Goal: Transaction & Acquisition: Book appointment/travel/reservation

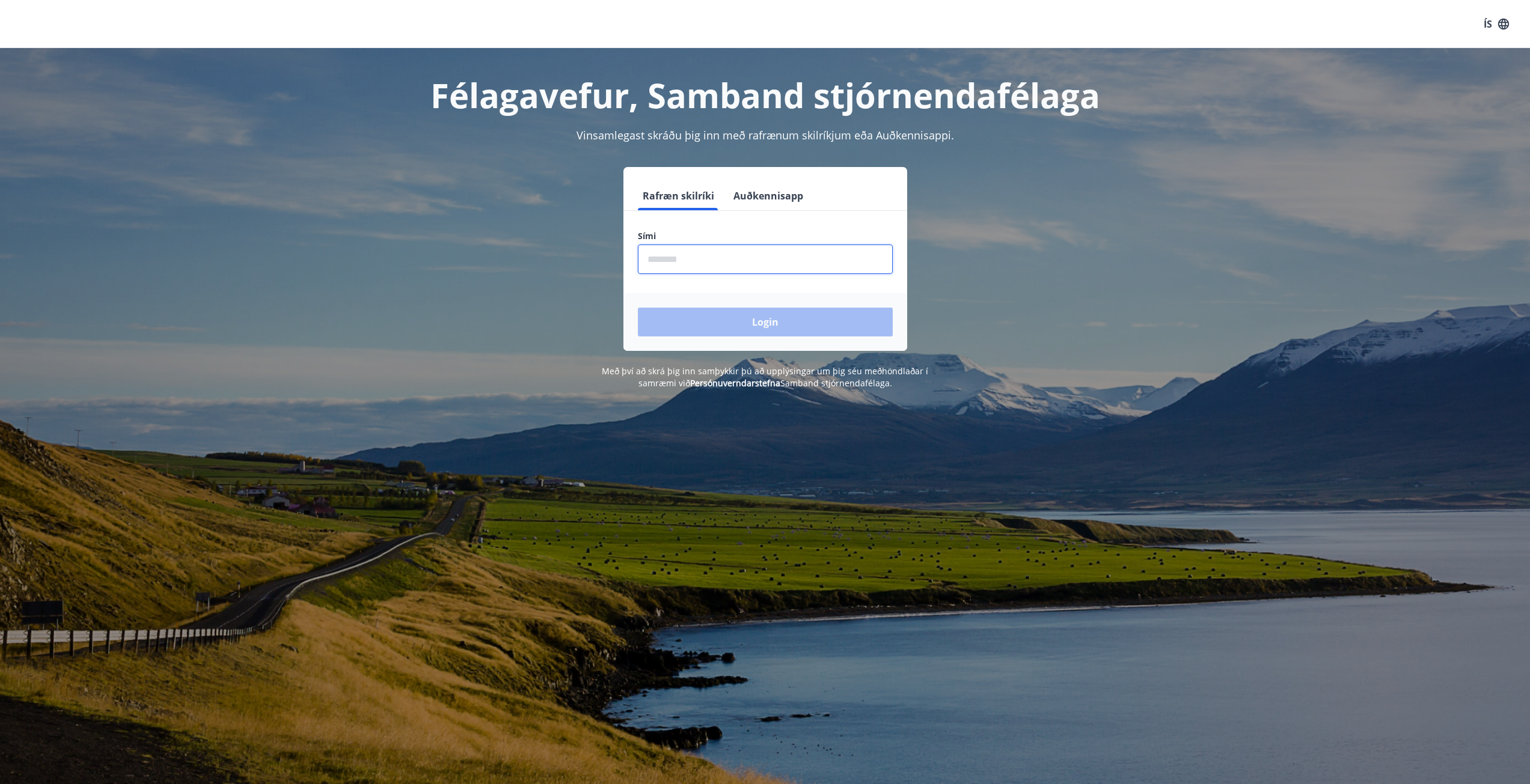
click at [676, 263] on input "phone" at bounding box center [765, 259] width 255 height 29
click at [752, 193] on button "Auðkennisapp" at bounding box center [768, 195] width 80 height 28
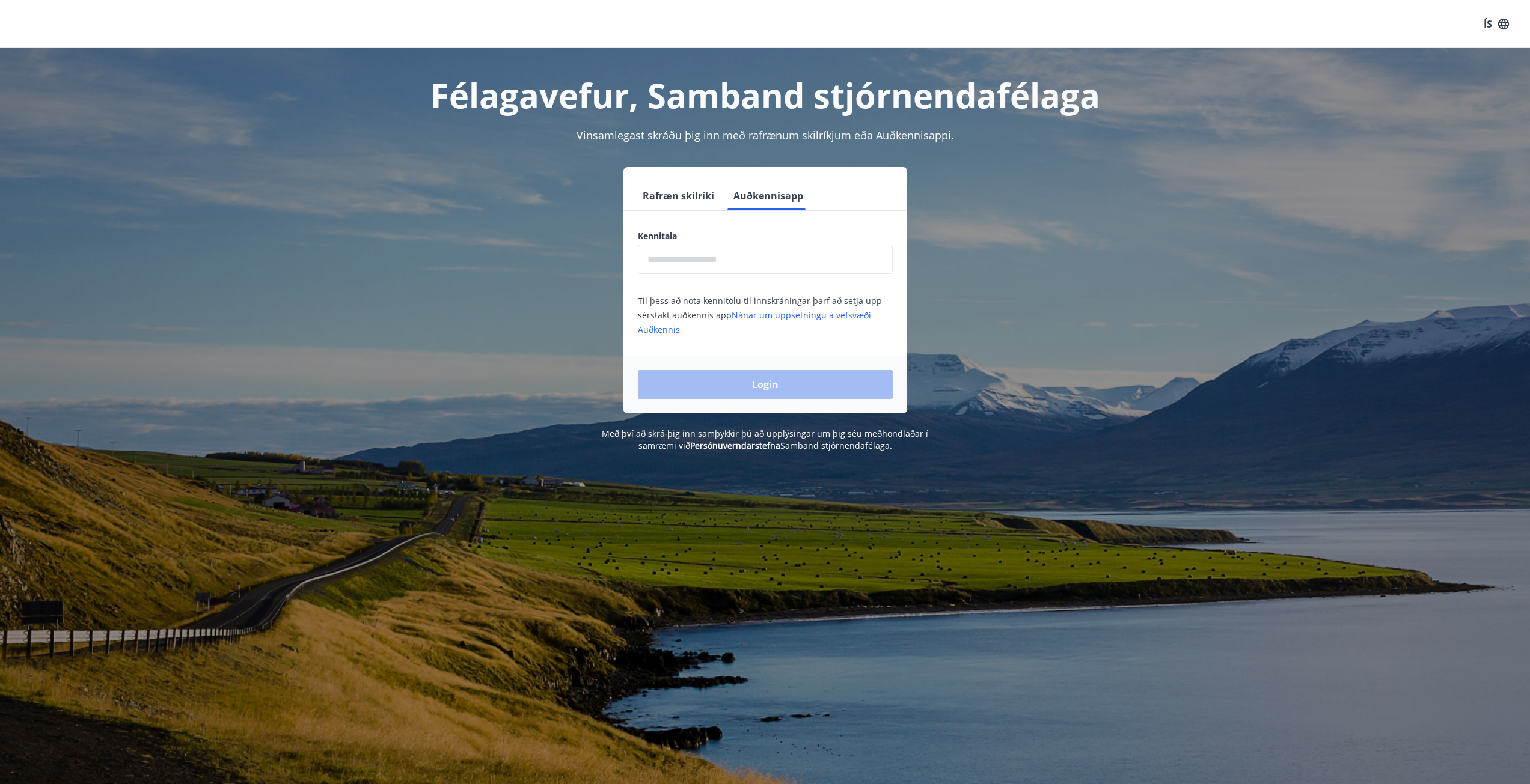
click at [654, 192] on button "Rafræn skilríki" at bounding box center [678, 195] width 81 height 28
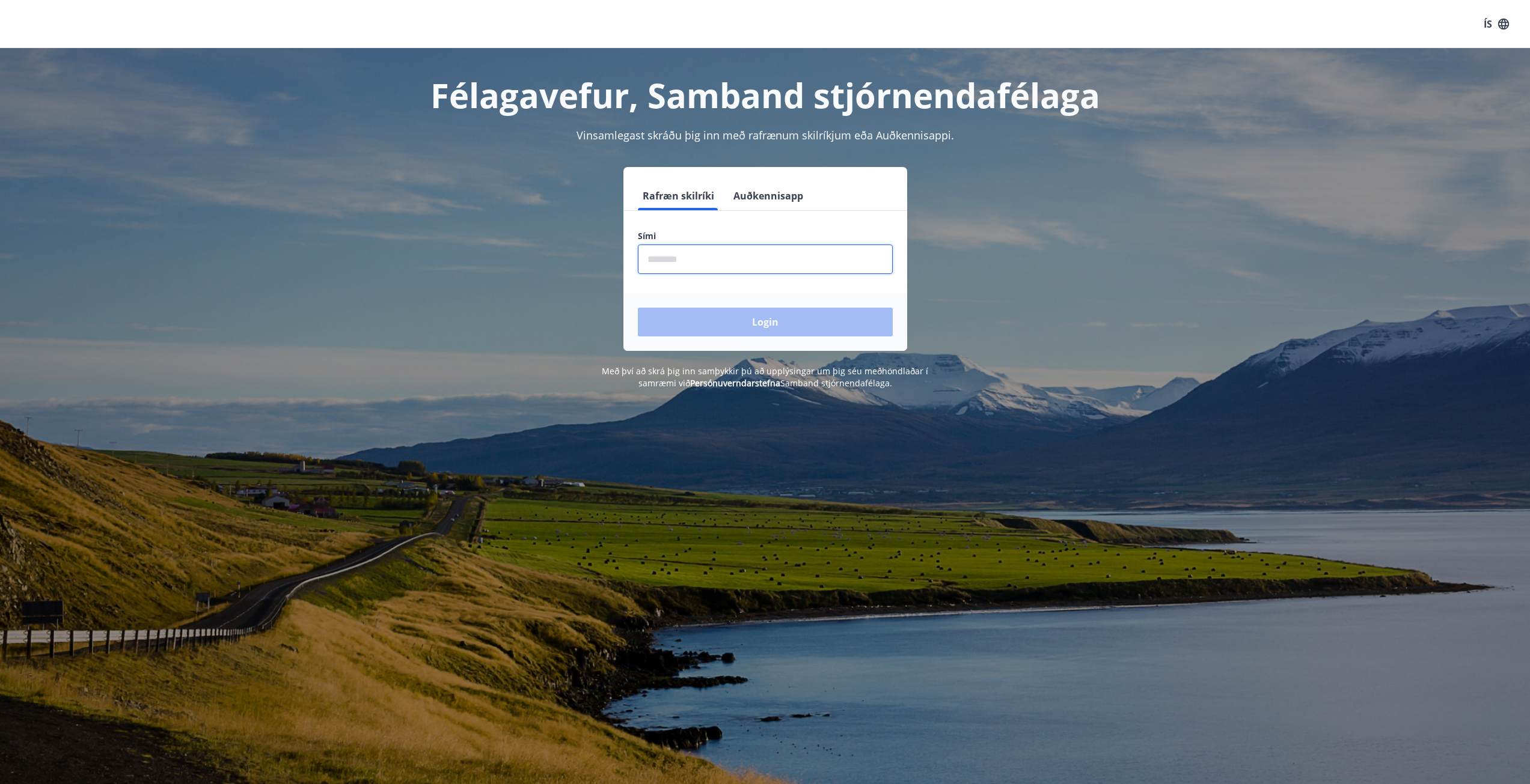
click at [693, 252] on input "phone" at bounding box center [765, 259] width 255 height 29
type input "********"
click at [703, 337] on div "Login" at bounding box center [765, 322] width 283 height 58
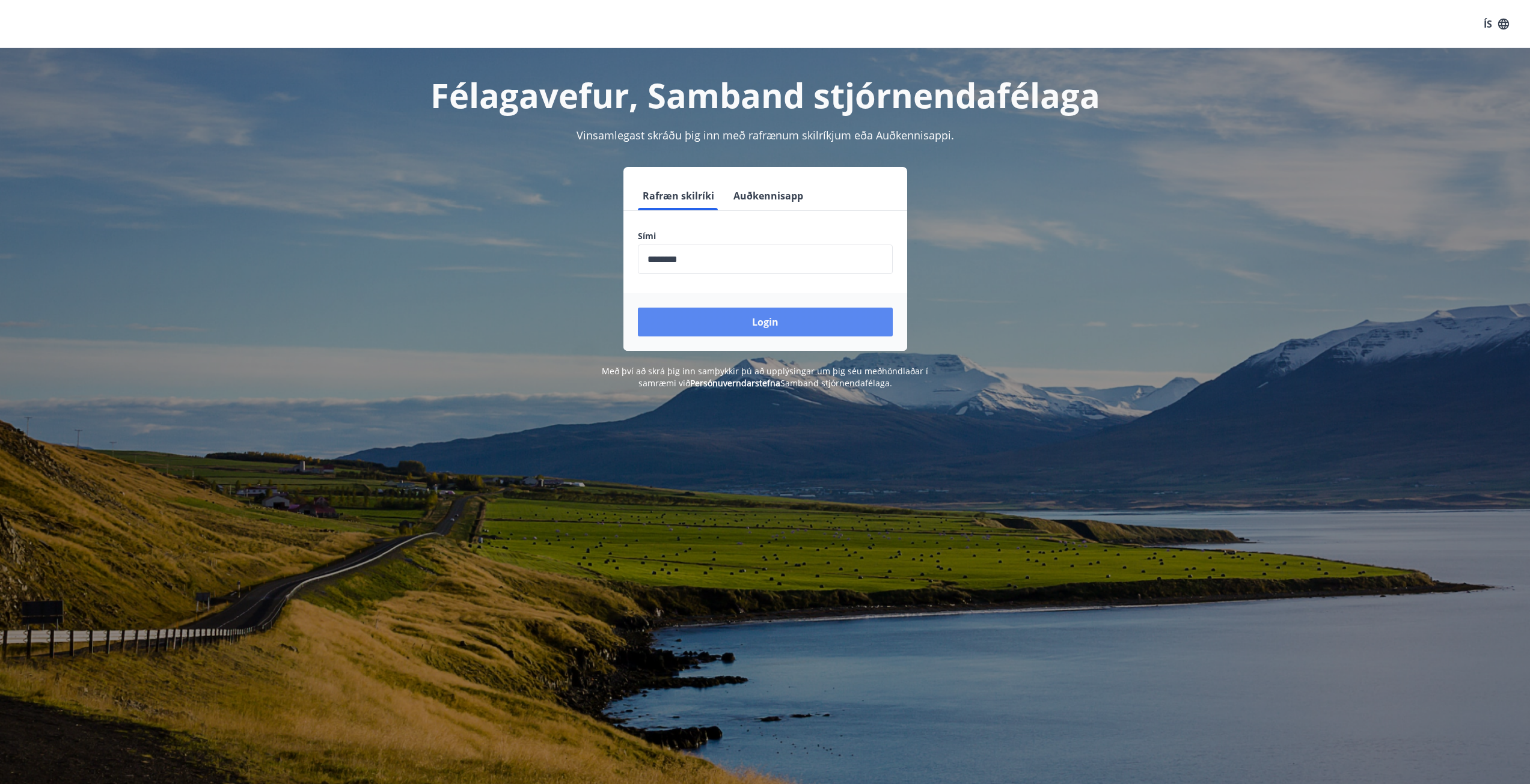
click at [704, 328] on button "Login" at bounding box center [765, 322] width 255 height 28
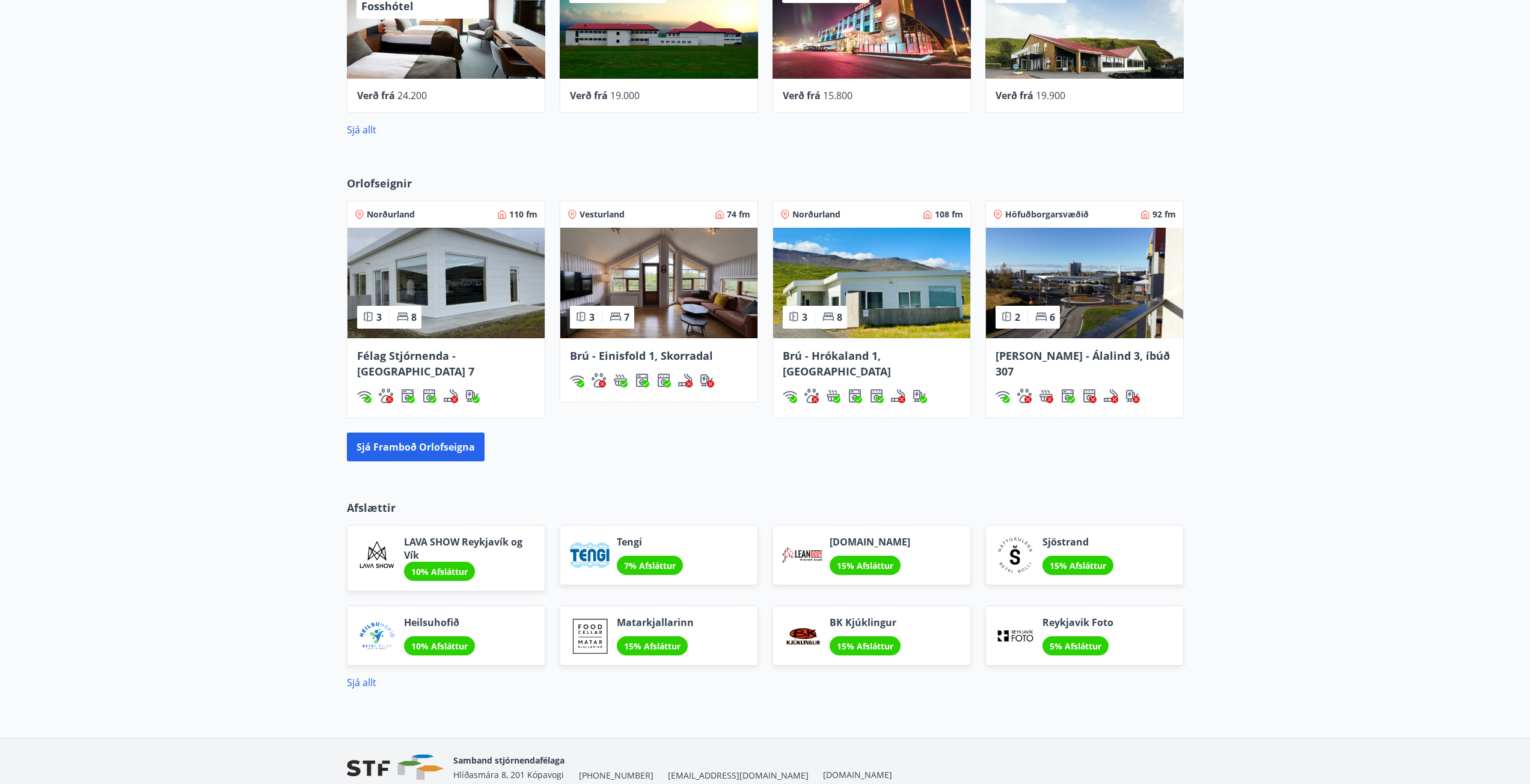
scroll to position [622, 0]
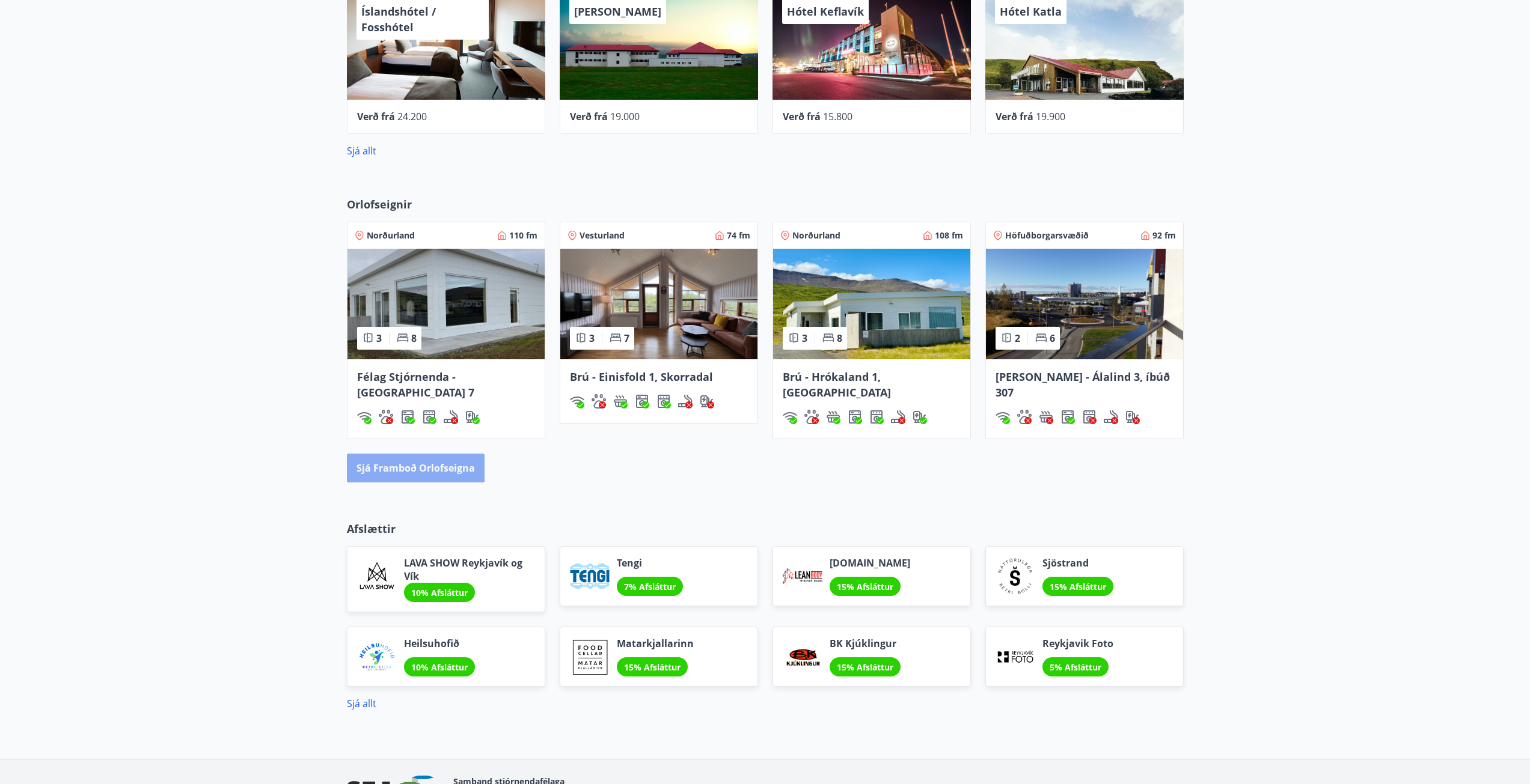
click at [401, 454] on button "Sjá framboð orlofseigna" at bounding box center [416, 468] width 138 height 28
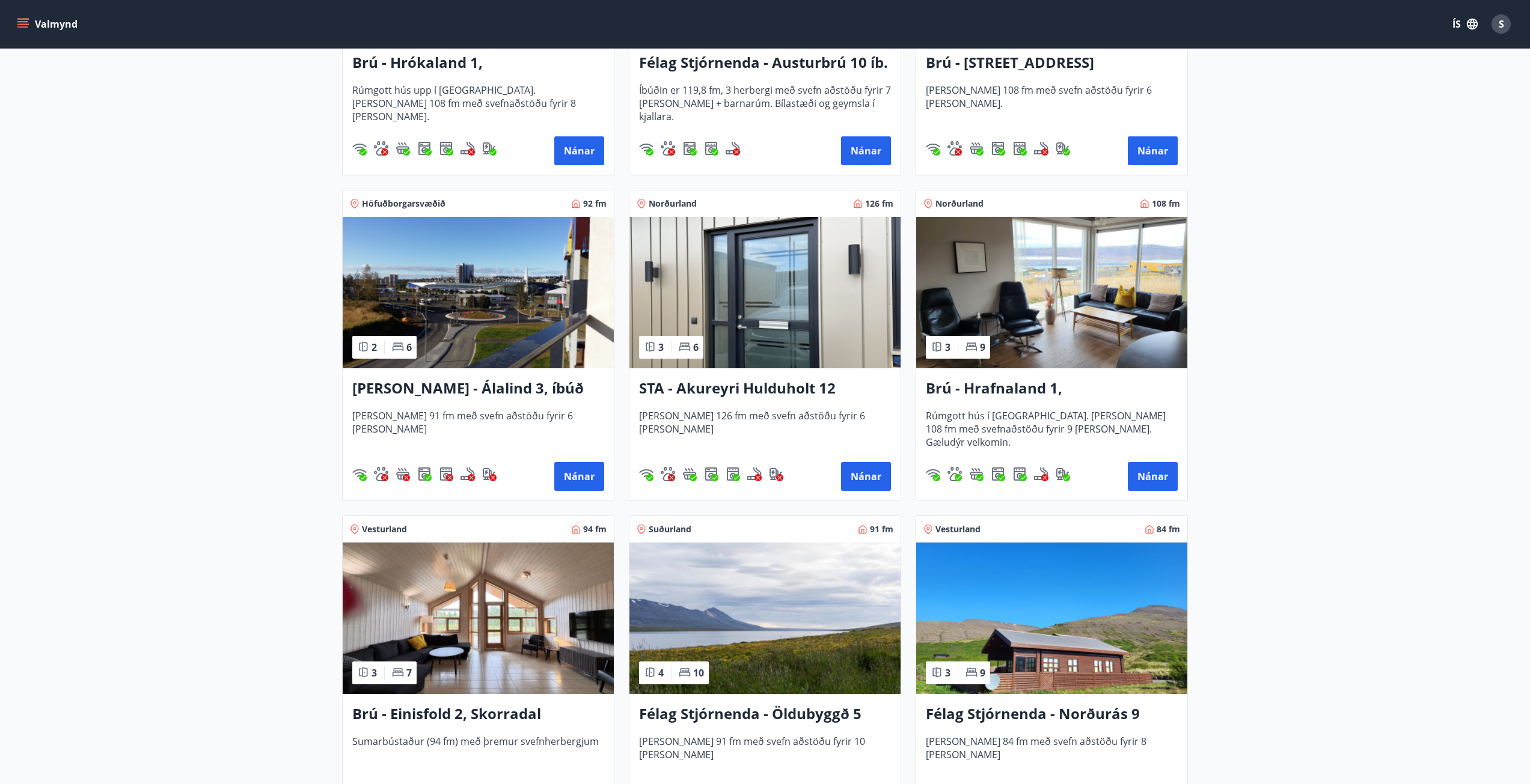
scroll to position [421, 0]
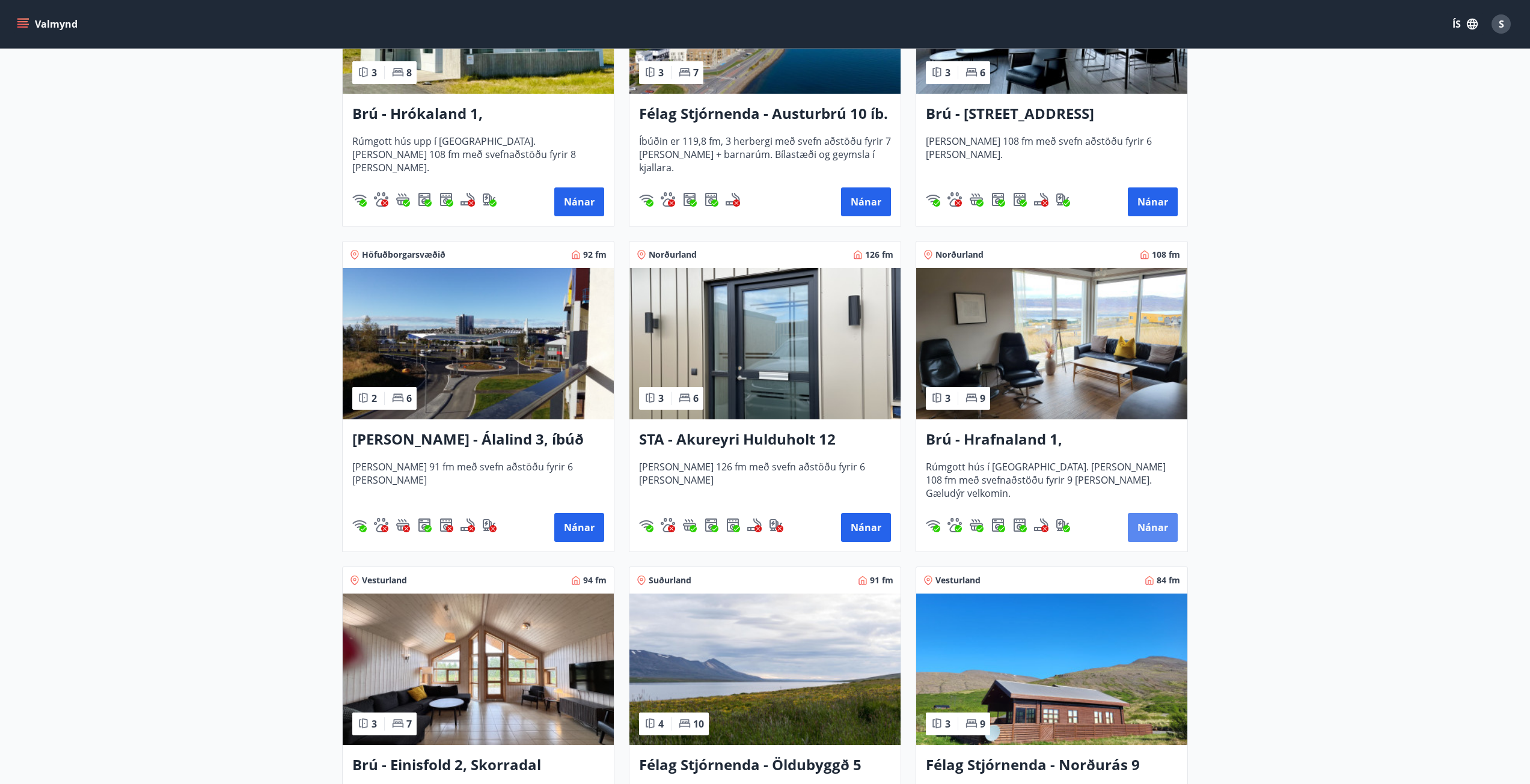
click at [1142, 530] on button "Nánar" at bounding box center [1152, 527] width 50 height 28
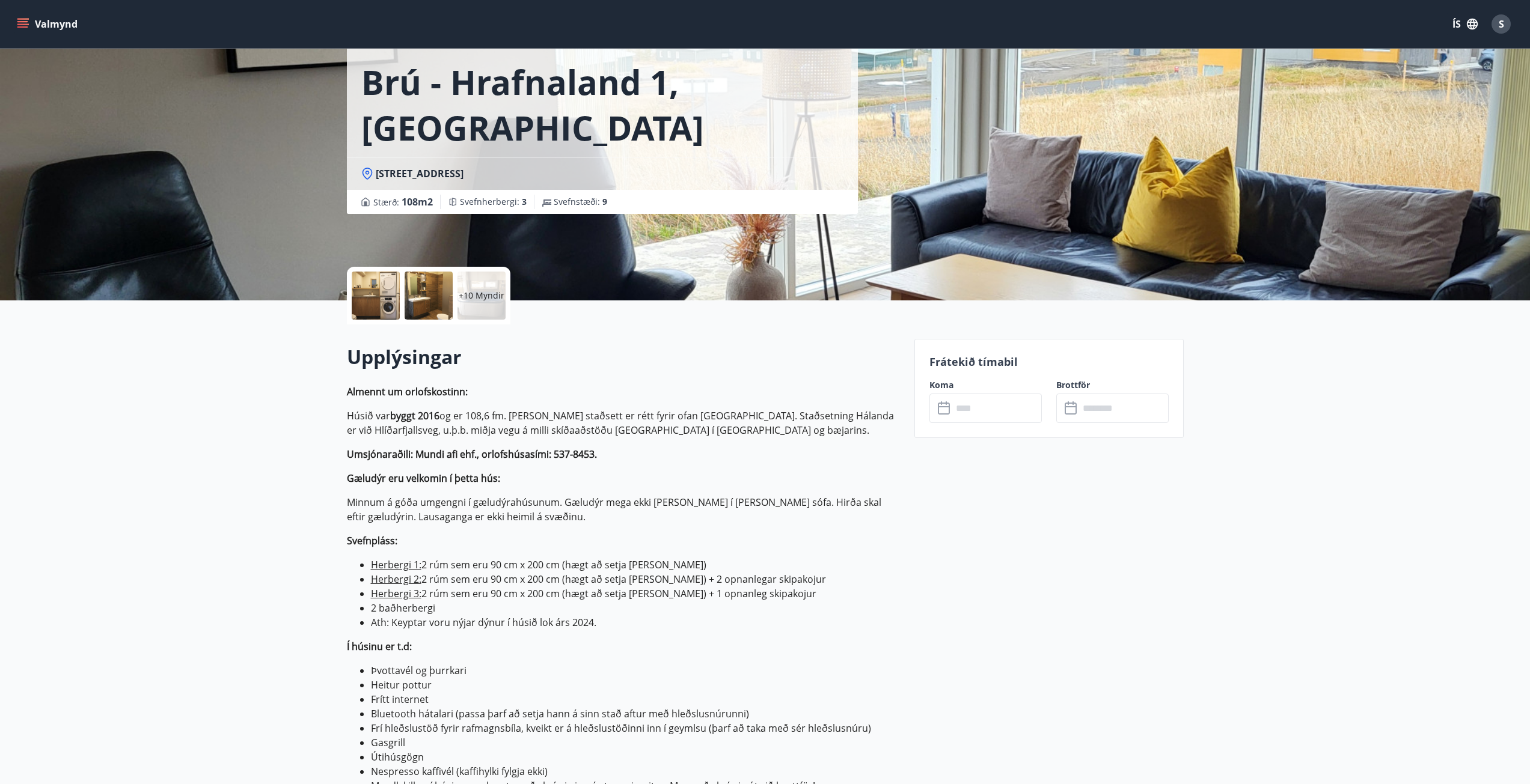
scroll to position [240, 0]
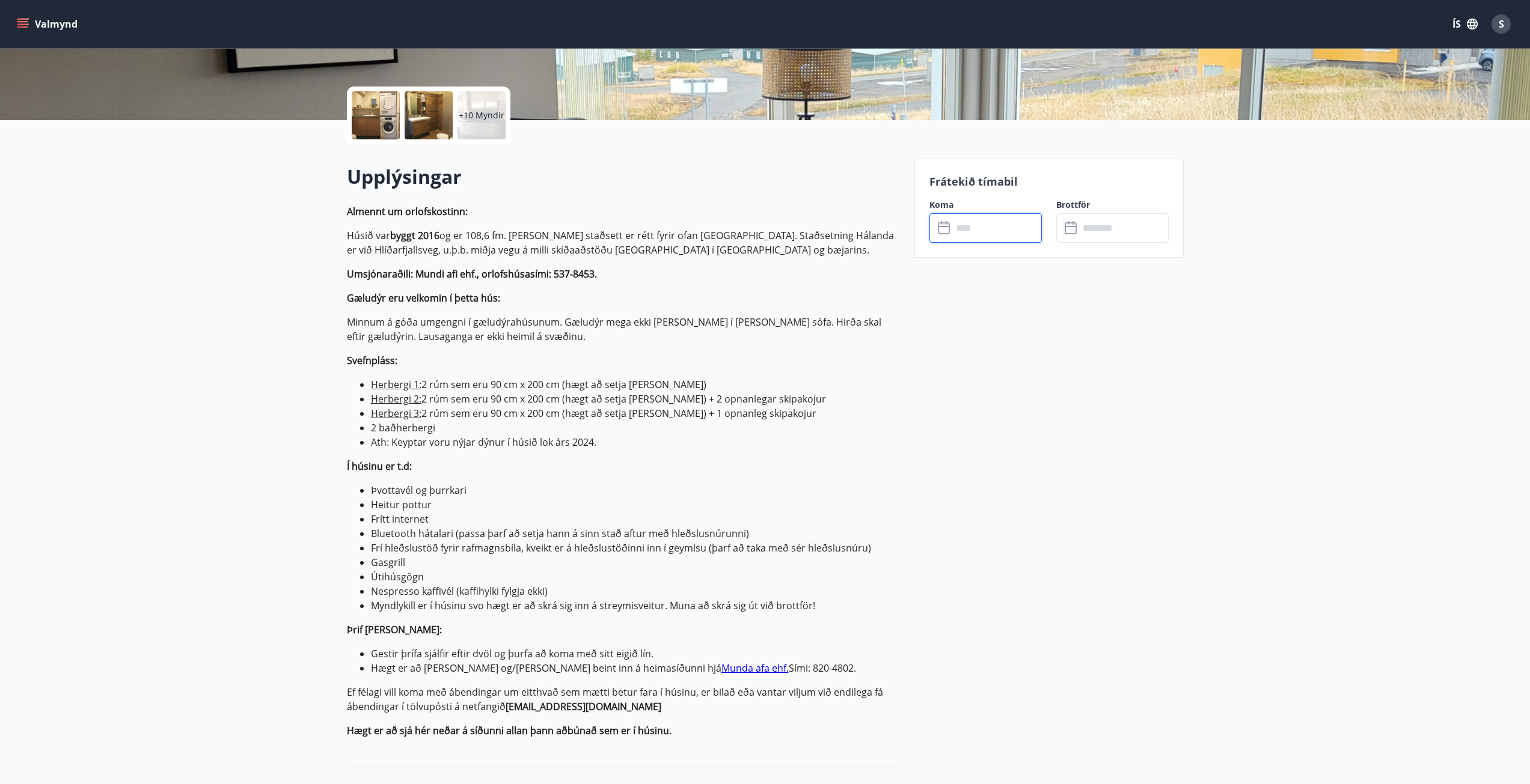
click at [980, 226] on input "text" at bounding box center [997, 228] width 90 height 29
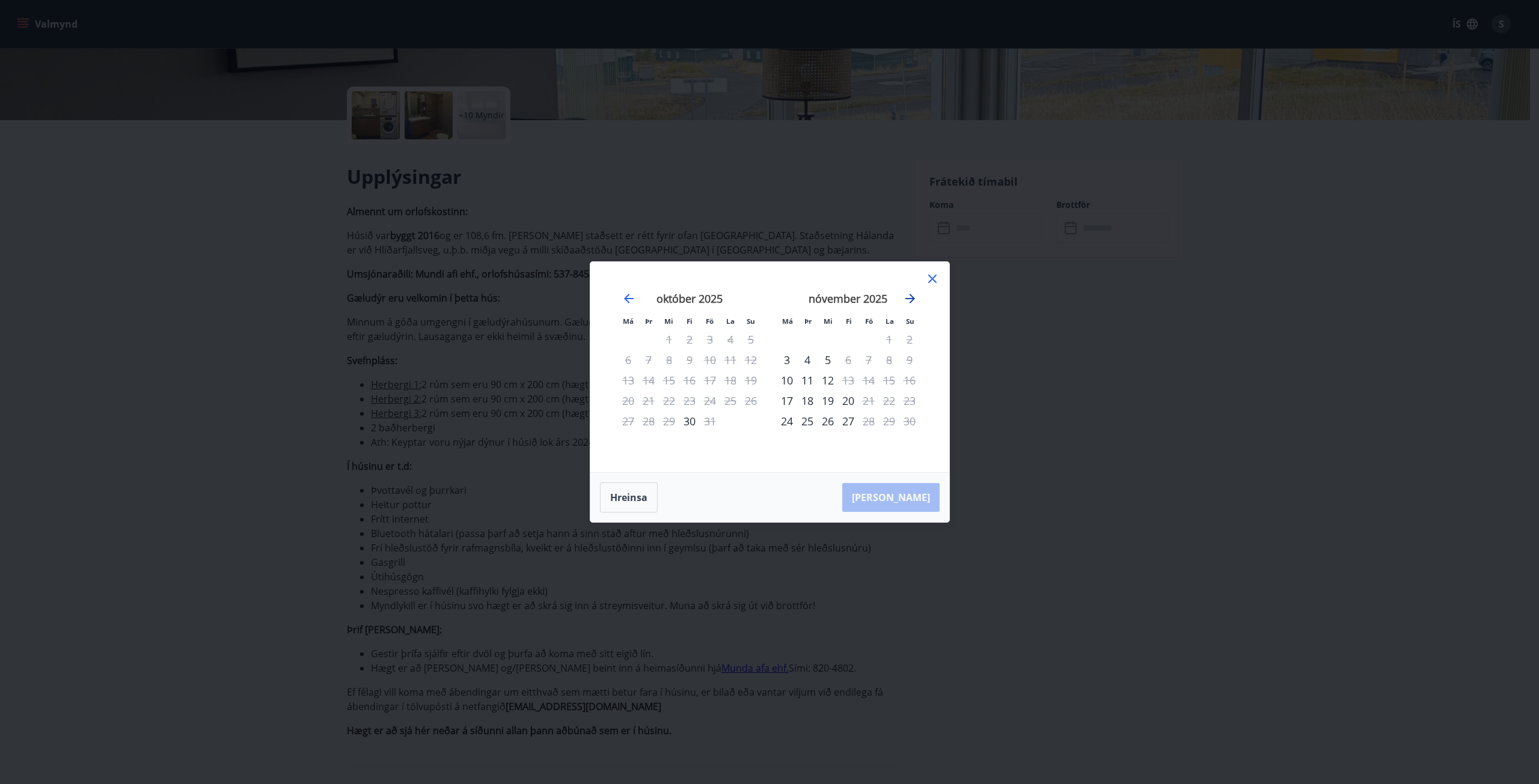
click at [903, 304] on icon "Move forward to switch to the next month." at bounding box center [910, 299] width 15 height 15
click at [905, 295] on icon "Move forward to switch to the next month." at bounding box center [910, 299] width 15 height 15
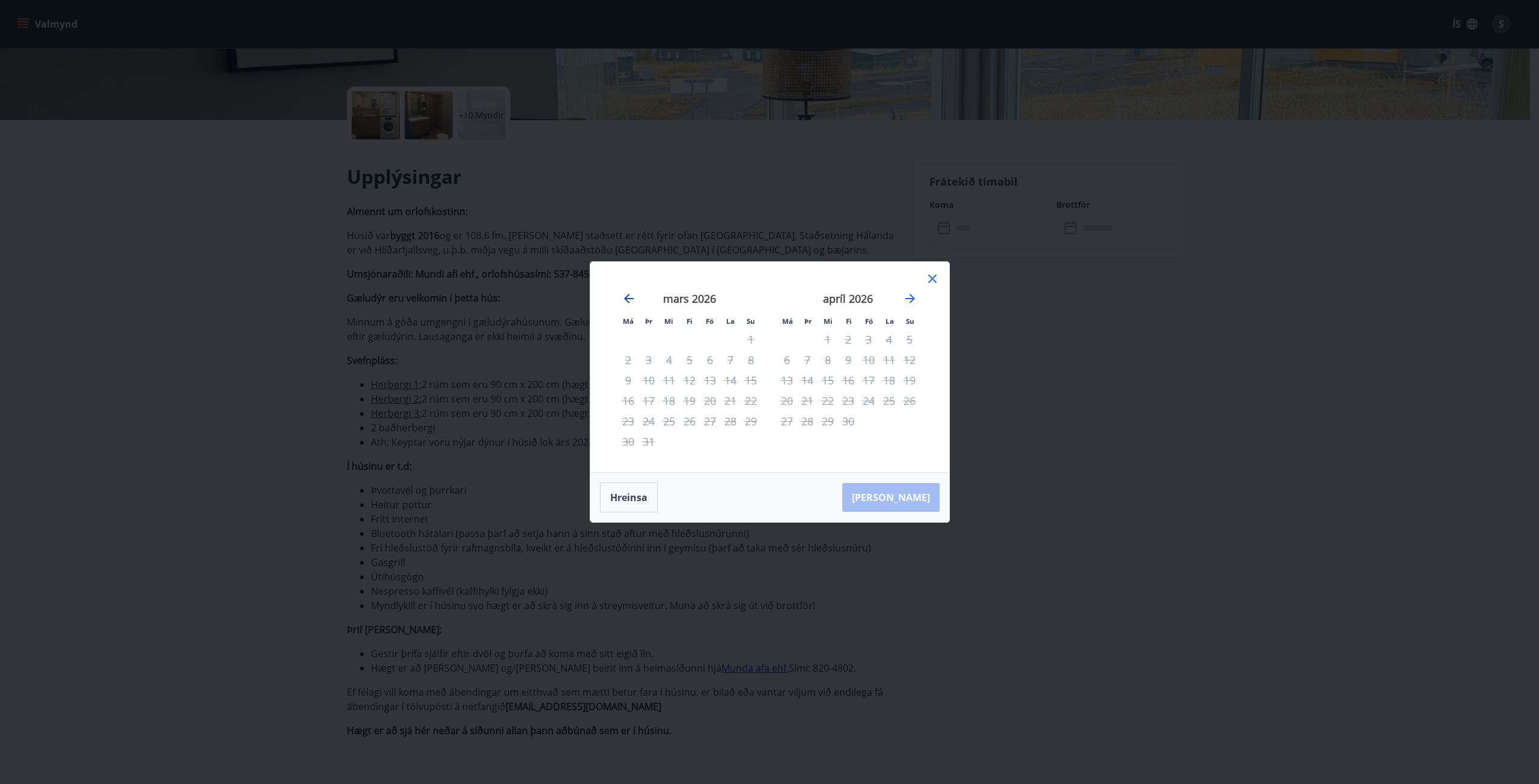
click at [624, 296] on icon "Move backward to switch to the previous month." at bounding box center [629, 299] width 15 height 15
click at [933, 283] on icon at bounding box center [933, 279] width 15 height 15
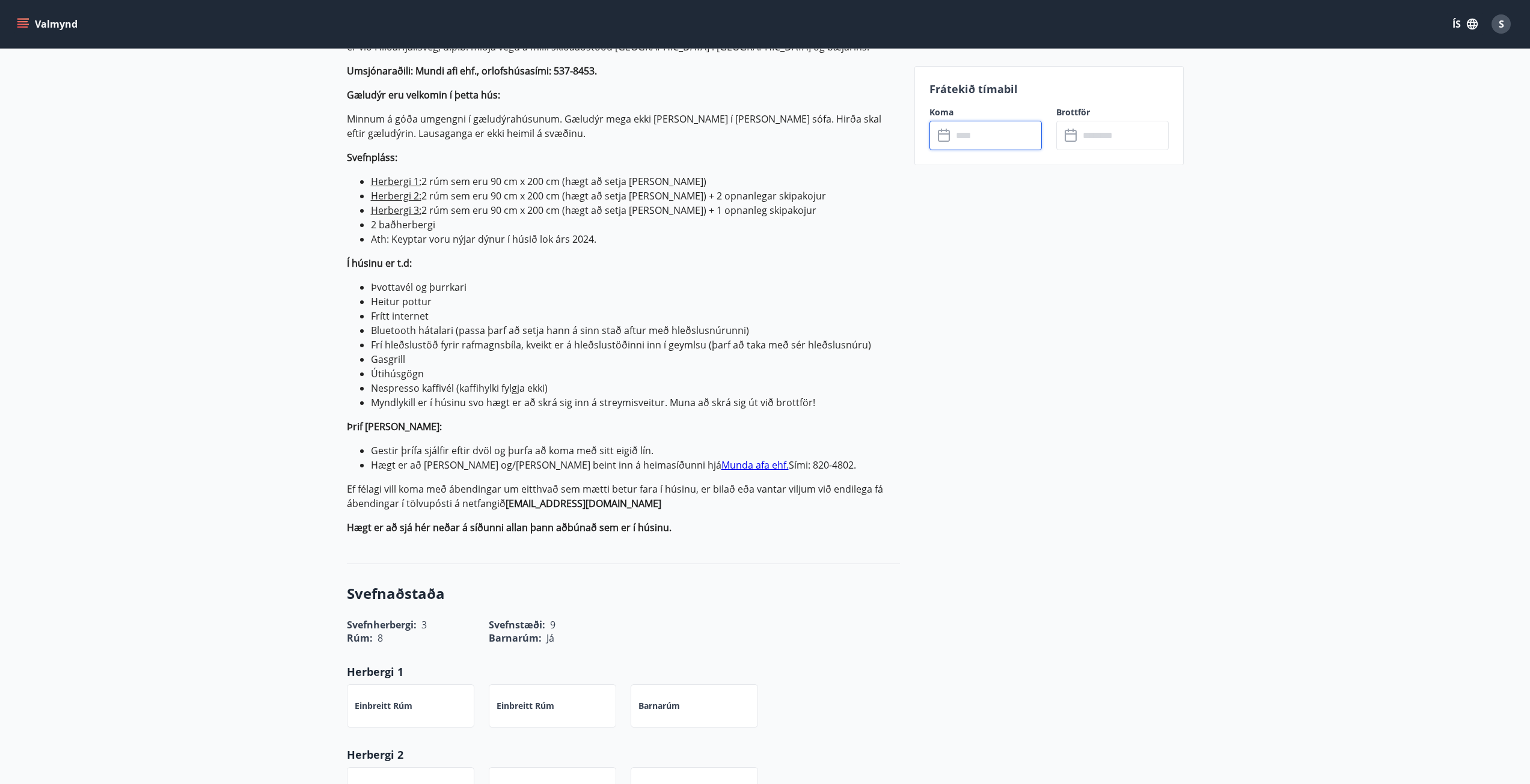
scroll to position [480, 0]
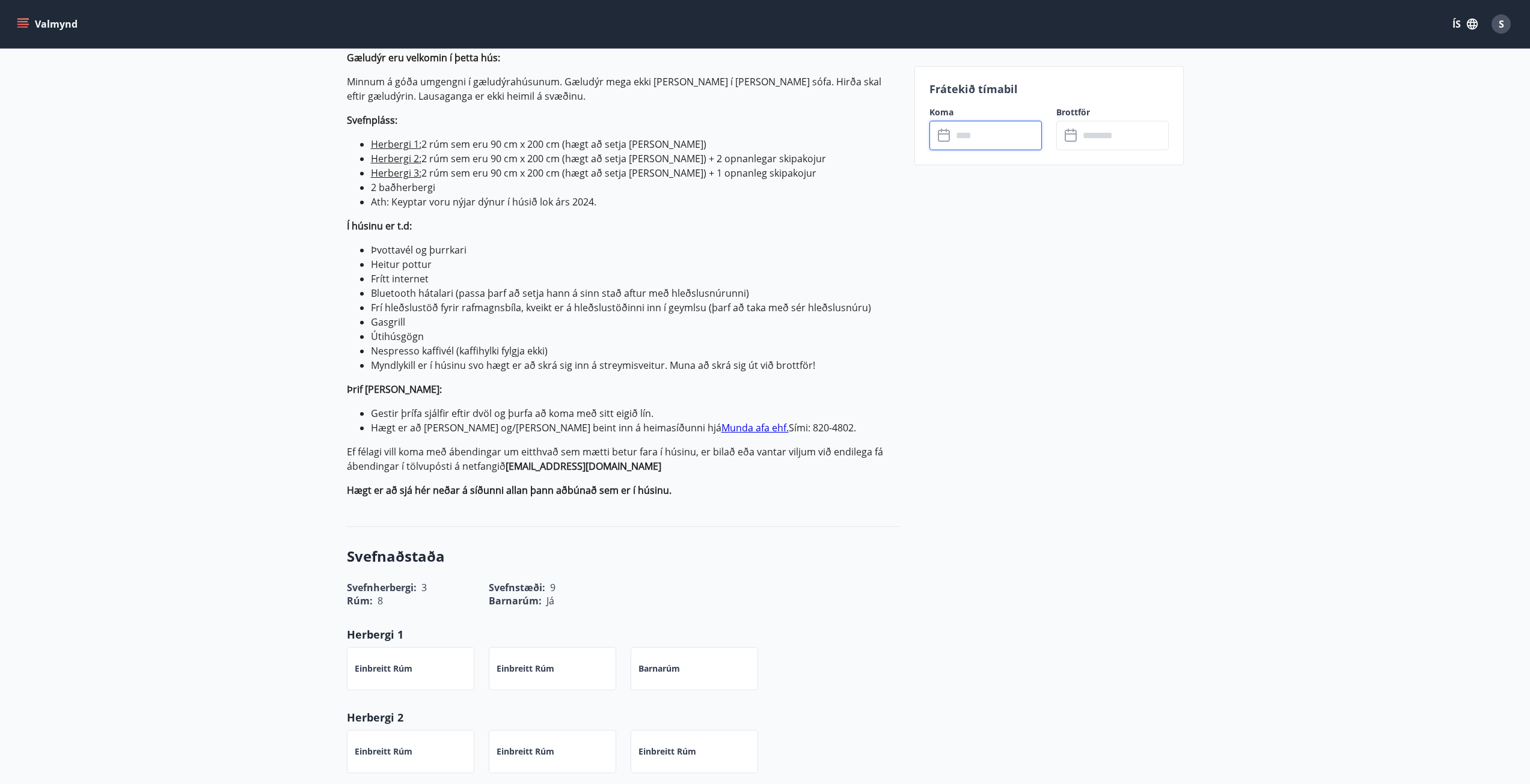
drag, startPoint x: 320, startPoint y: 349, endPoint x: 325, endPoint y: 344, distance: 7.1
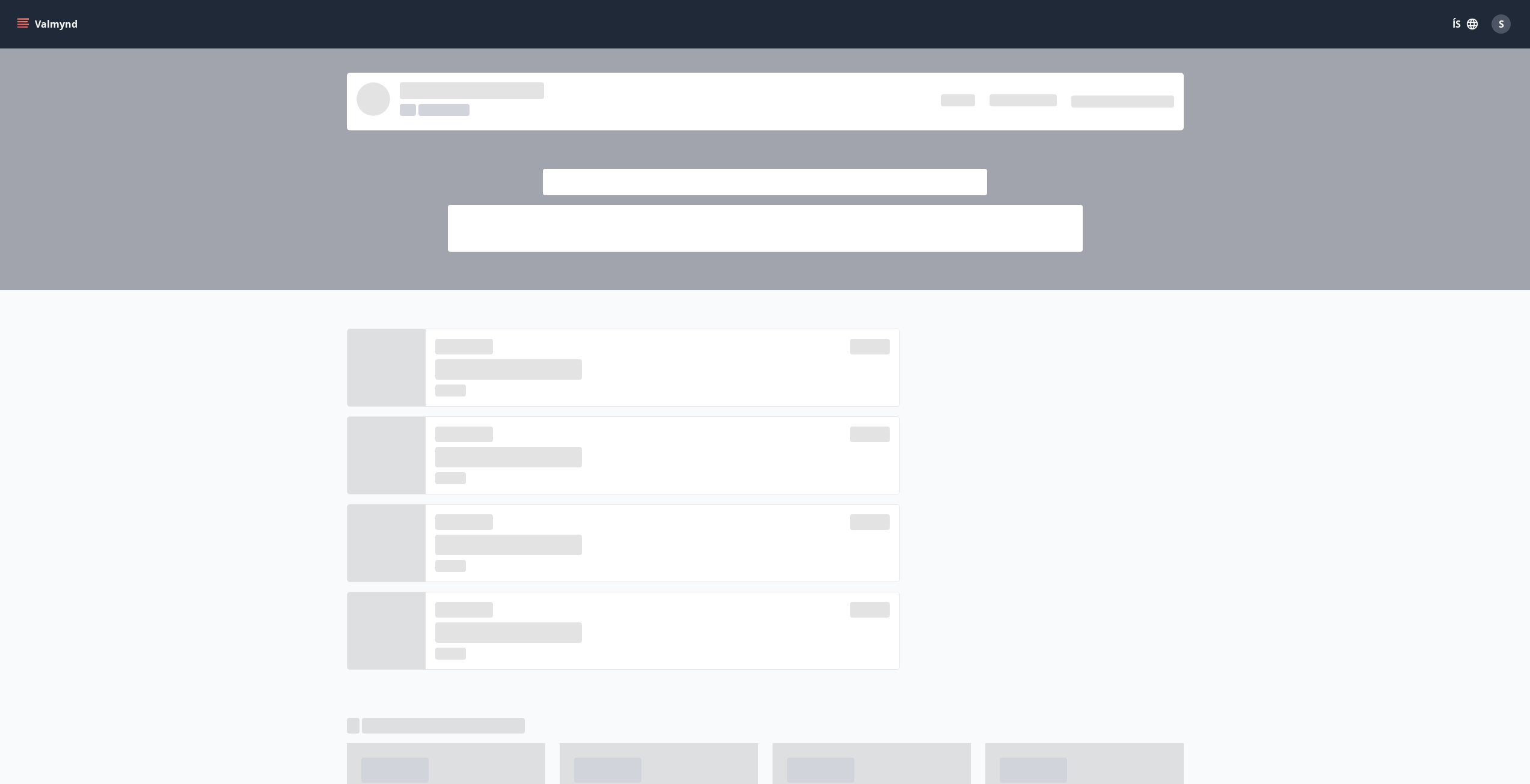
click at [17, 18] on icon "menu" at bounding box center [22, 24] width 12 height 12
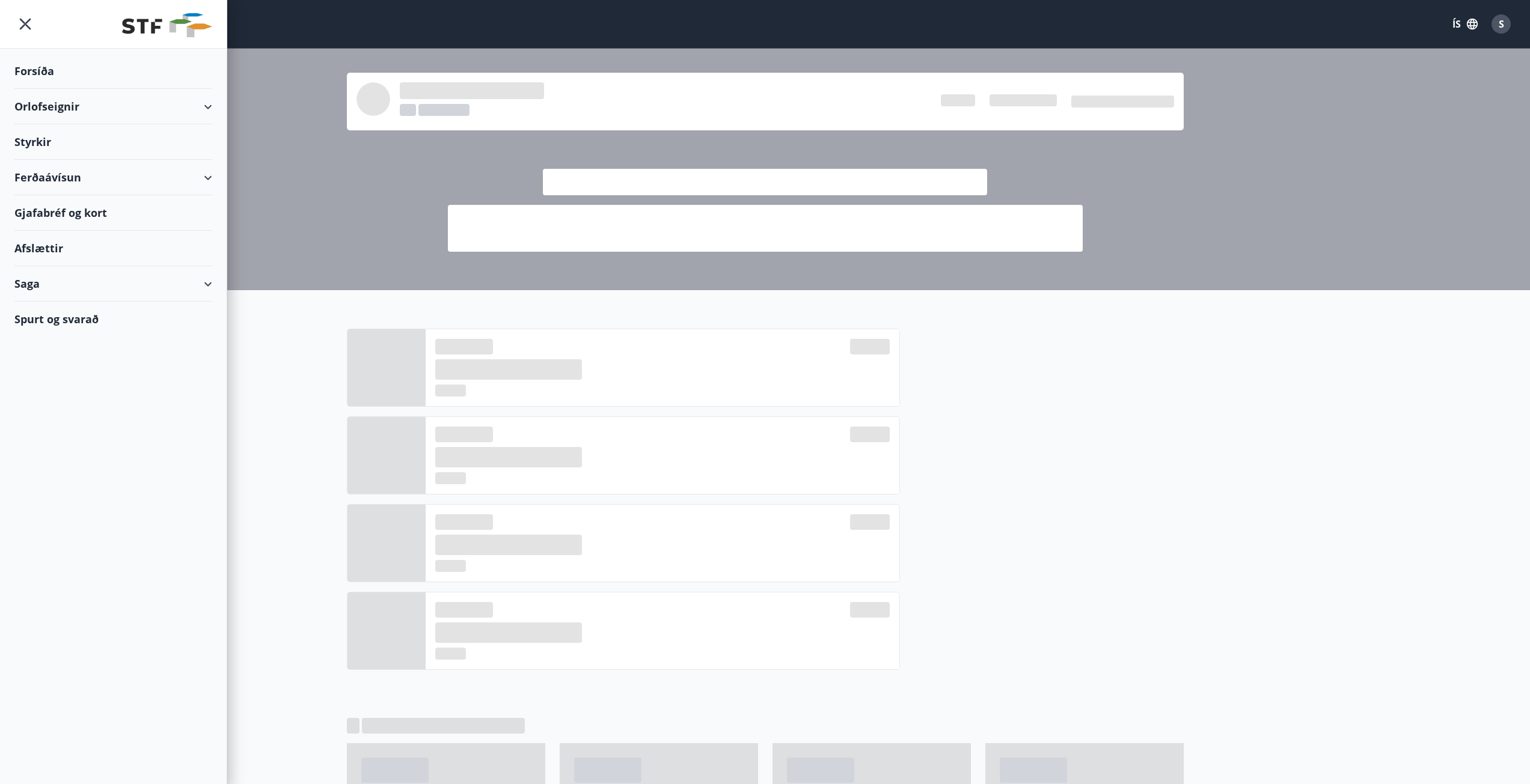
click at [17, 137] on div "Styrkir" at bounding box center [114, 142] width 198 height 36
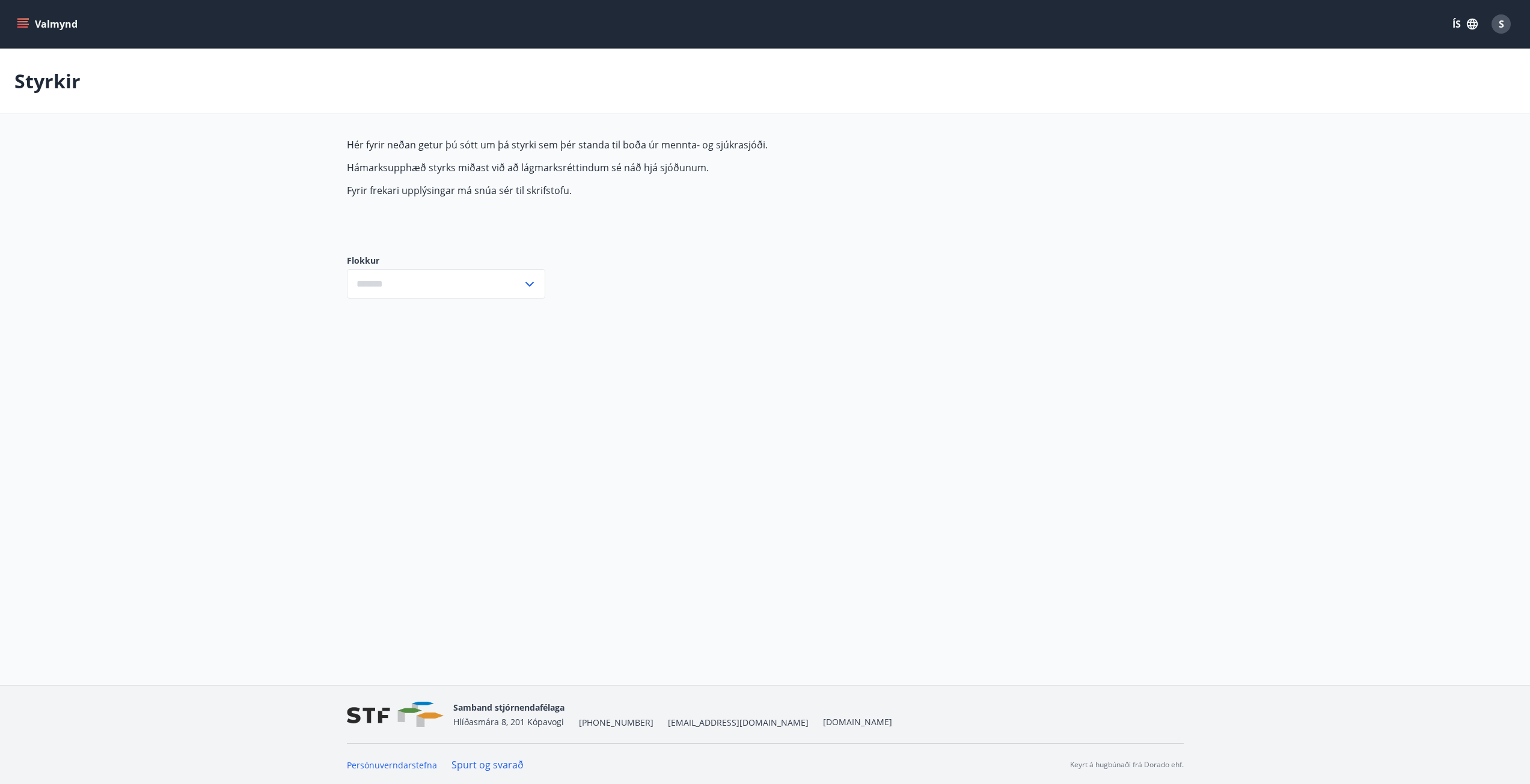
type input "***"
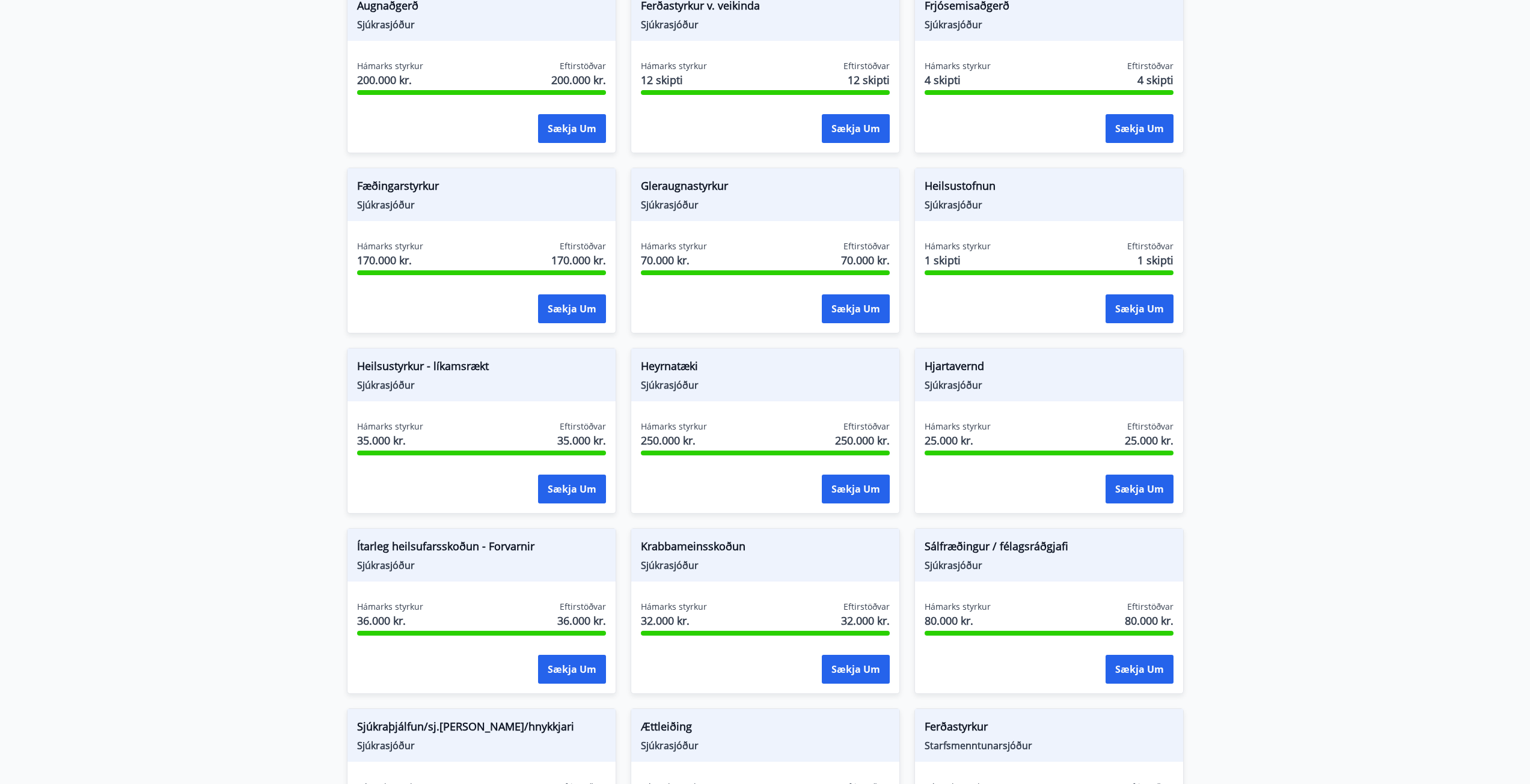
scroll to position [360, 0]
